Goal: Information Seeking & Learning: Learn about a topic

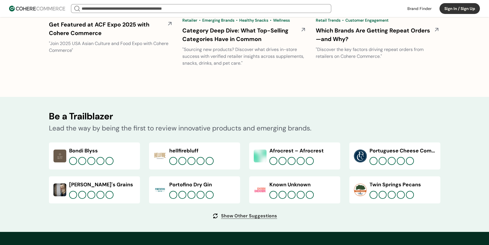
scroll to position [2081, 0]
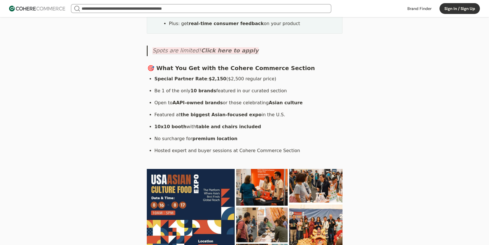
scroll to position [391, 0]
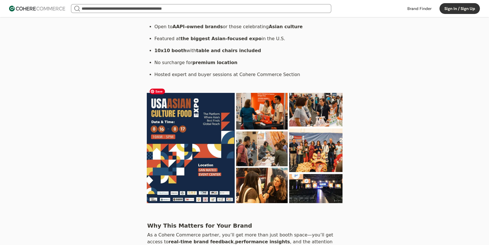
click at [278, 116] on img at bounding box center [245, 148] width 196 height 110
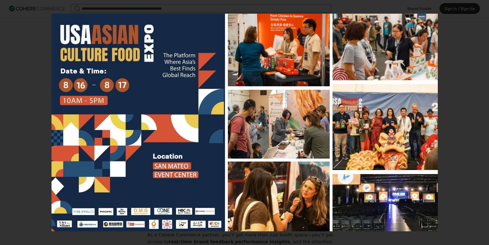
click at [454, 112] on div at bounding box center [244, 122] width 489 height 245
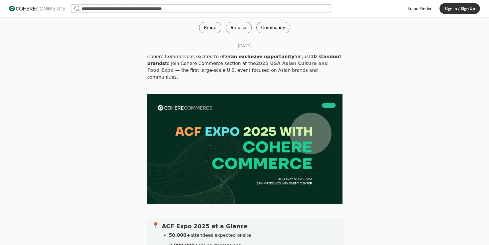
scroll to position [0, 0]
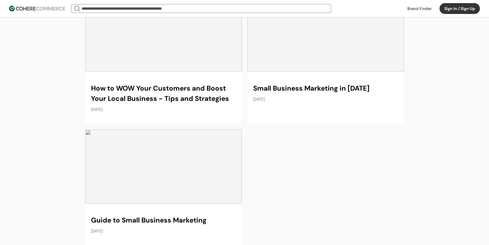
scroll to position [5731, 0]
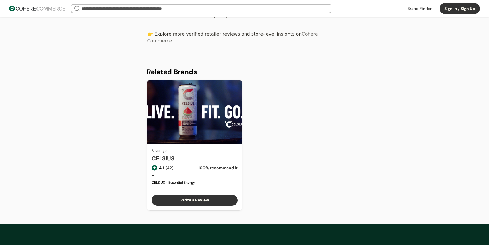
scroll to position [782, 0]
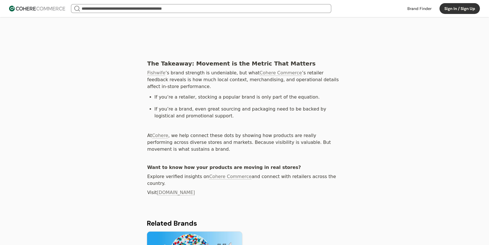
scroll to position [1060, 0]
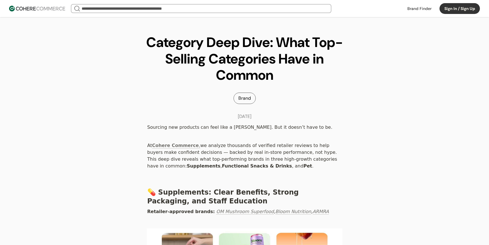
scroll to position [12, 0]
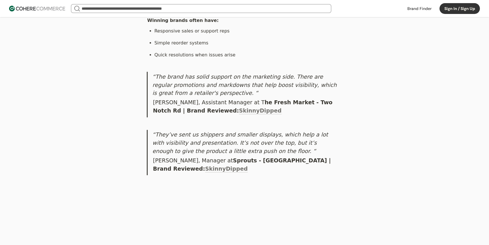
scroll to position [1323, 0]
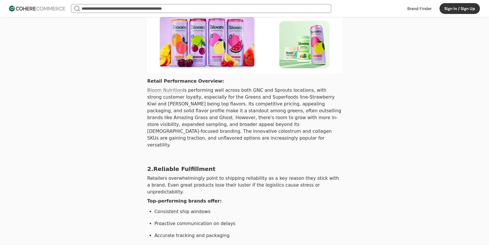
scroll to position [335, 0]
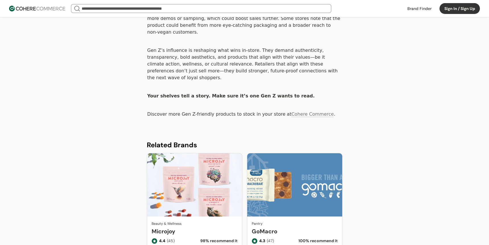
scroll to position [1462, 0]
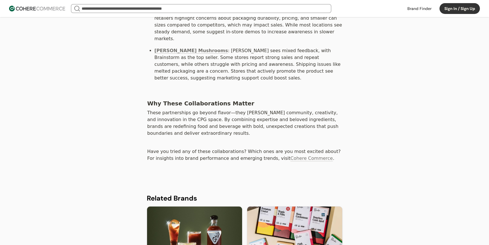
scroll to position [1174, 0]
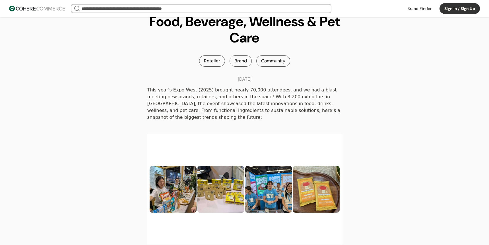
scroll to position [39, 0]
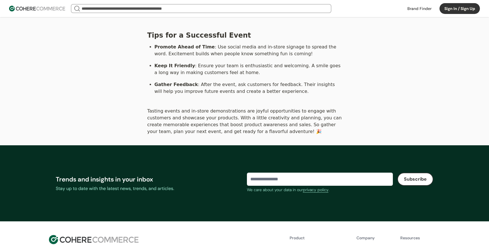
scroll to position [1134, 0]
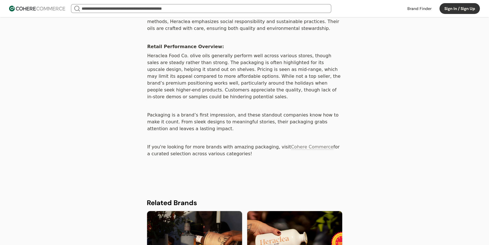
scroll to position [1402, 0]
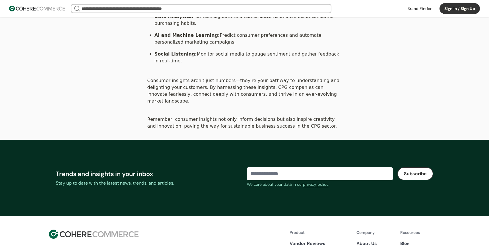
scroll to position [762, 0]
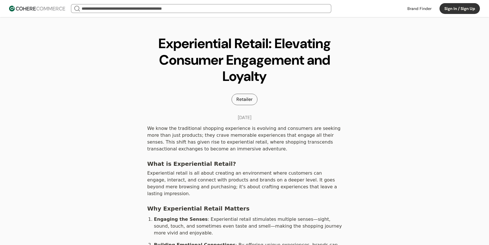
click at [378, 105] on div "Experiential Retail: Elevating Consumer Engagement and Loyalty Retailer Jun. 10…" at bounding box center [244, 236] width 489 height 439
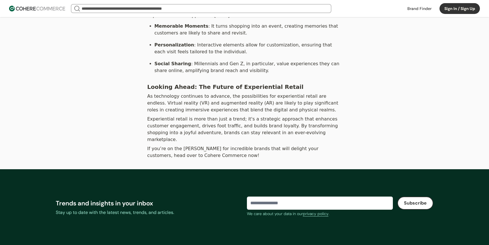
scroll to position [286, 0]
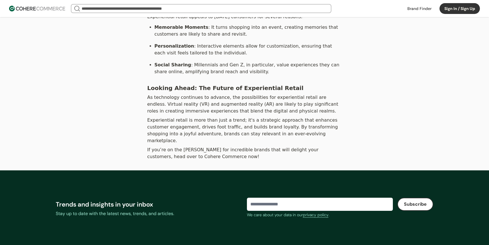
click at [369, 109] on div "We know the traditional shopping experience is evolving and consumers are seeki…" at bounding box center [244, 4] width 489 height 332
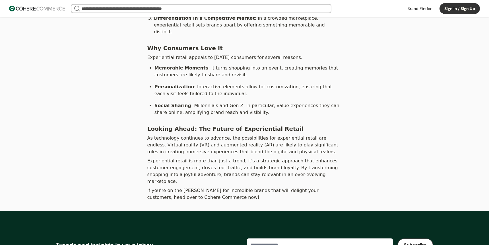
scroll to position [106, 0]
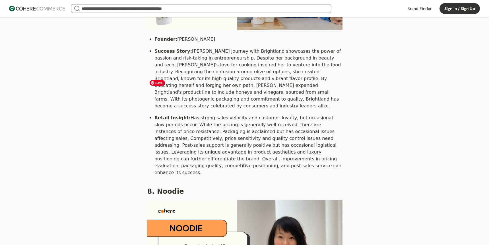
scroll to position [2020, 0]
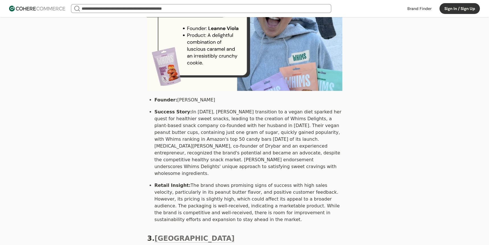
scroll to position [580, 0]
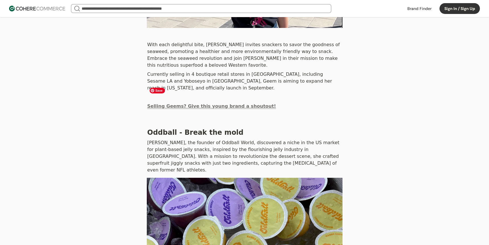
scroll to position [1332, 0]
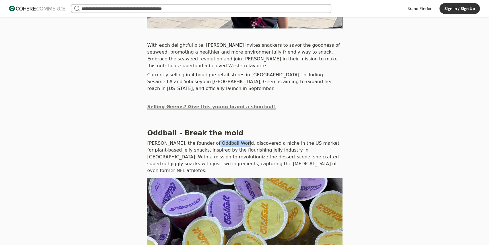
drag, startPoint x: 209, startPoint y: 57, endPoint x: 238, endPoint y: 59, distance: 28.3
click at [238, 139] on div "[PERSON_NAME], the founder of Oddball World, discovered a niche in the US marke…" at bounding box center [245, 157] width 196 height 36
copy div "Oddball World"
drag, startPoint x: 393, startPoint y: 116, endPoint x: 389, endPoint y: 117, distance: 4.7
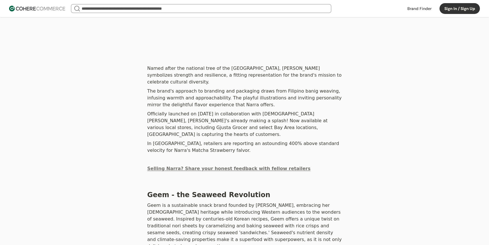
scroll to position [981, 0]
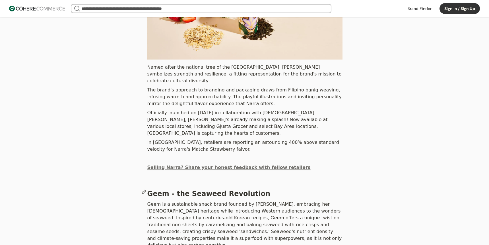
click at [157, 190] on span "Geem - the Seaweed Revolution" at bounding box center [208, 194] width 123 height 8
click at [142, 189] on icon at bounding box center [144, 191] width 5 height 5
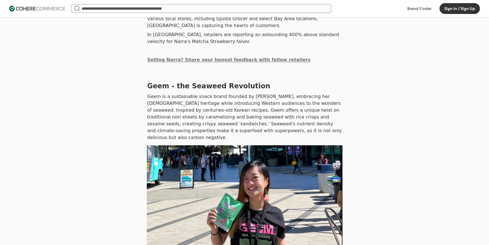
drag, startPoint x: 200, startPoint y: 216, endPoint x: 213, endPoint y: 215, distance: 12.9
copy div "Geem"
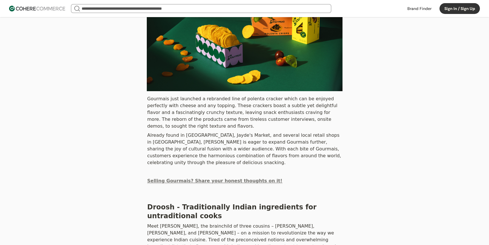
scroll to position [156, 0]
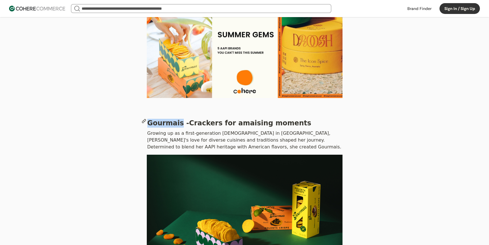
drag, startPoint x: 149, startPoint y: 116, endPoint x: 176, endPoint y: 115, distance: 27.3
click at [176, 119] on span "Gourmais - Crackers for amaising moments" at bounding box center [229, 123] width 164 height 8
copy span "Gourmais"
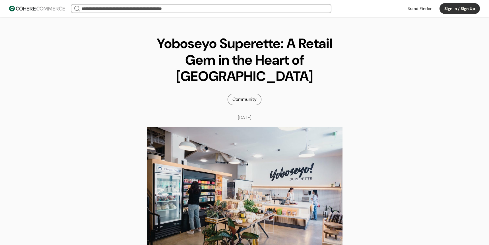
drag, startPoint x: 153, startPoint y: 44, endPoint x: 156, endPoint y: 44, distance: 2.9
click at [155, 44] on h1 "Yoboseyo Superette: A Retail Gem in the Heart of [GEOGRAPHIC_DATA]" at bounding box center [244, 59] width 205 height 49
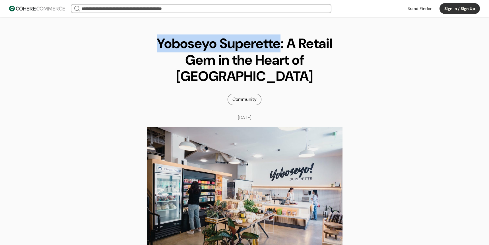
drag, startPoint x: 157, startPoint y: 44, endPoint x: 278, endPoint y: 50, distance: 120.8
click at [278, 50] on h1 "Yoboseyo Superette: A Retail Gem in the Heart of Little Tokyo" at bounding box center [244, 59] width 205 height 49
copy h1 "Yoboseyo Superette"
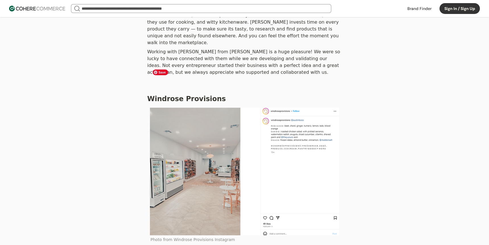
scroll to position [1359, 0]
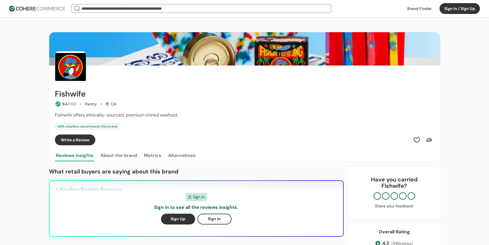
click at [233, 112] on div "Fishwife offers ethically-sourced, premium tinned seafood." at bounding box center [245, 115] width 380 height 7
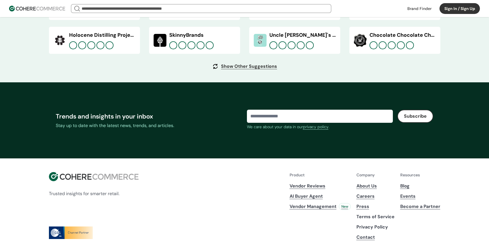
scroll to position [2154, 0]
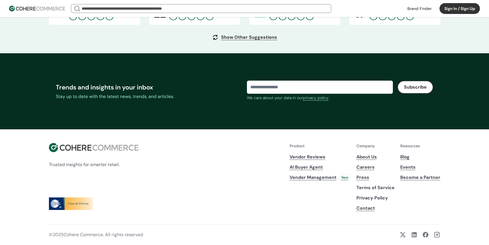
click at [368, 157] on link "About Us" at bounding box center [376, 156] width 38 height 7
click at [231, 157] on div "Trusted insights for smarter retail. Product Vendor Reviews AI Buyer Agent Vend…" at bounding box center [245, 177] width 392 height 69
click at [375, 207] on link "Contact" at bounding box center [376, 208] width 38 height 7
click at [412, 237] on link at bounding box center [414, 234] width 7 height 7
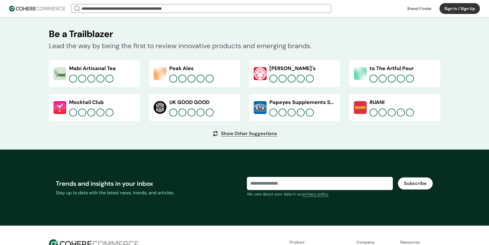
scroll to position [2154, 0]
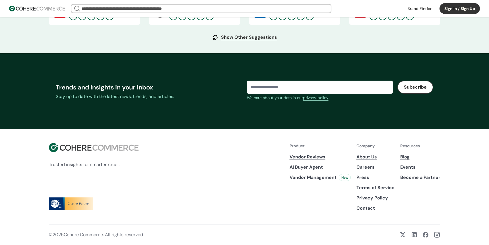
click at [365, 167] on link "Careers" at bounding box center [376, 167] width 38 height 7
